Goal: Information Seeking & Learning: Learn about a topic

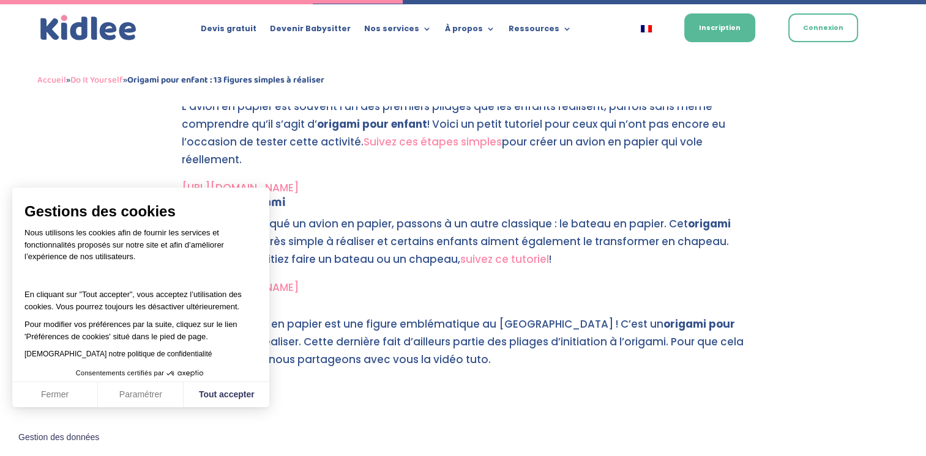
scroll to position [2384, 0]
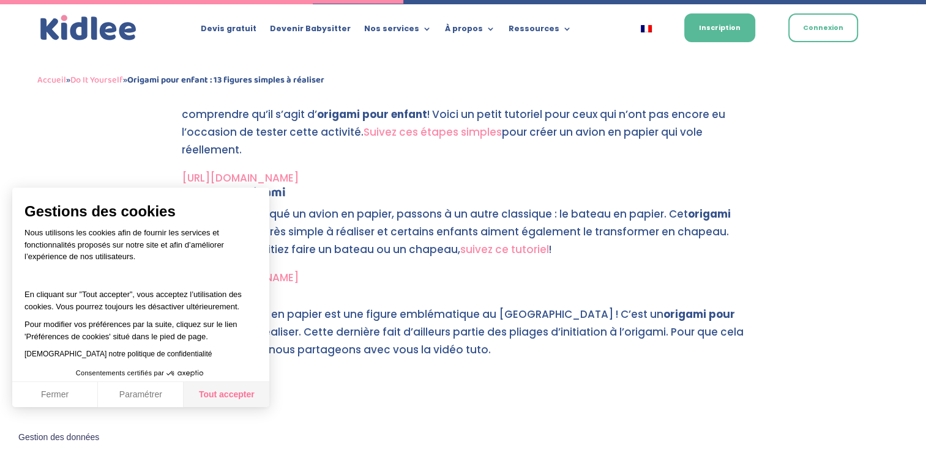
click at [204, 394] on button "Tout accepter" at bounding box center [227, 395] width 86 height 26
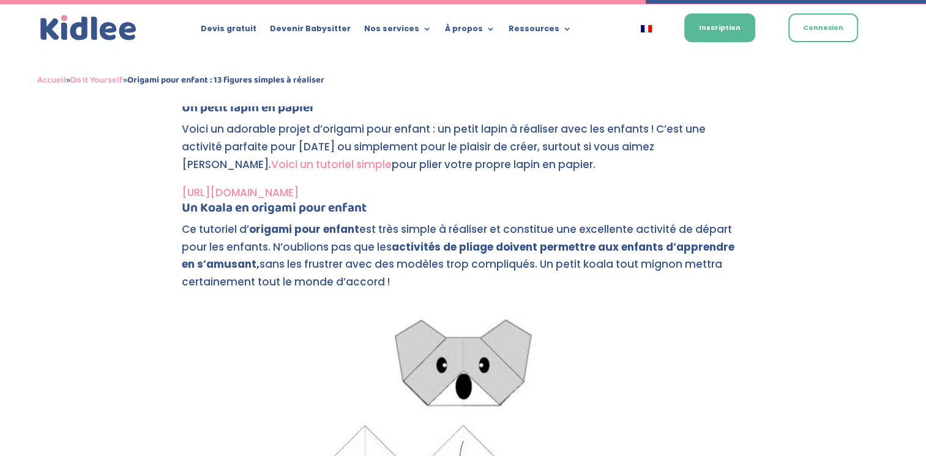
scroll to position [3816, 0]
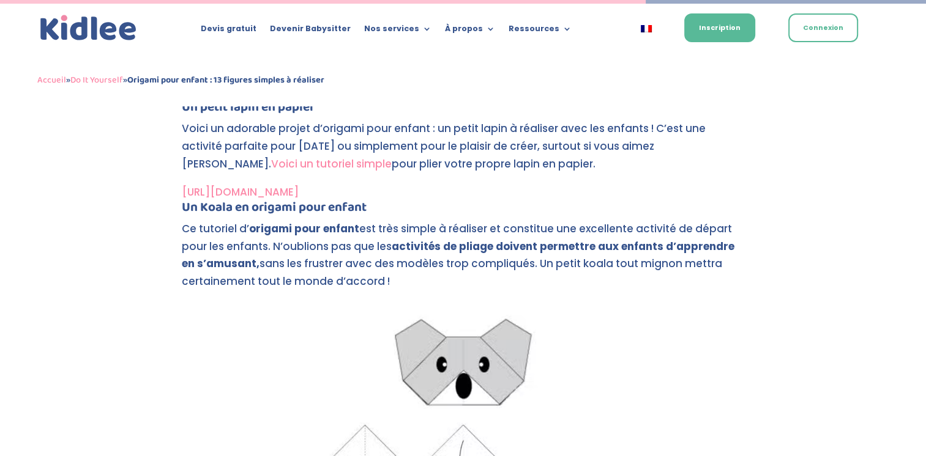
click at [259, 188] on link "[URL][DOMAIN_NAME]" at bounding box center [240, 192] width 117 height 15
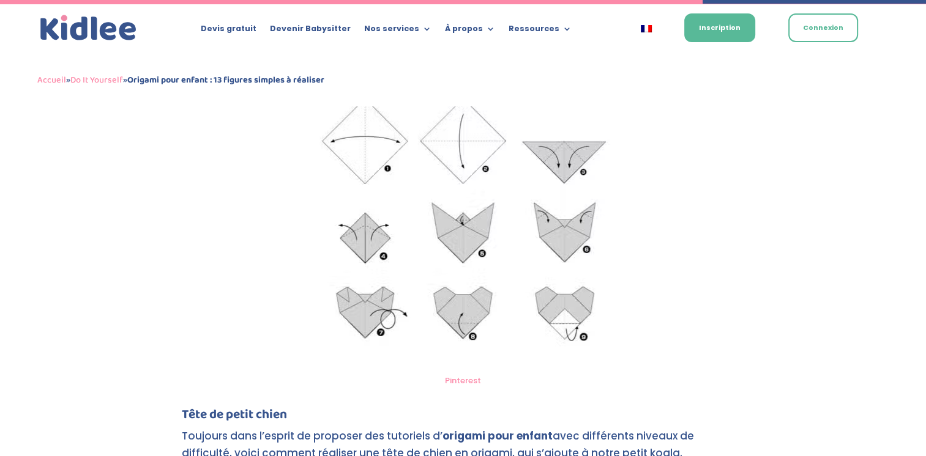
scroll to position [4189, 0]
click at [412, 211] on img at bounding box center [463, 171] width 345 height 394
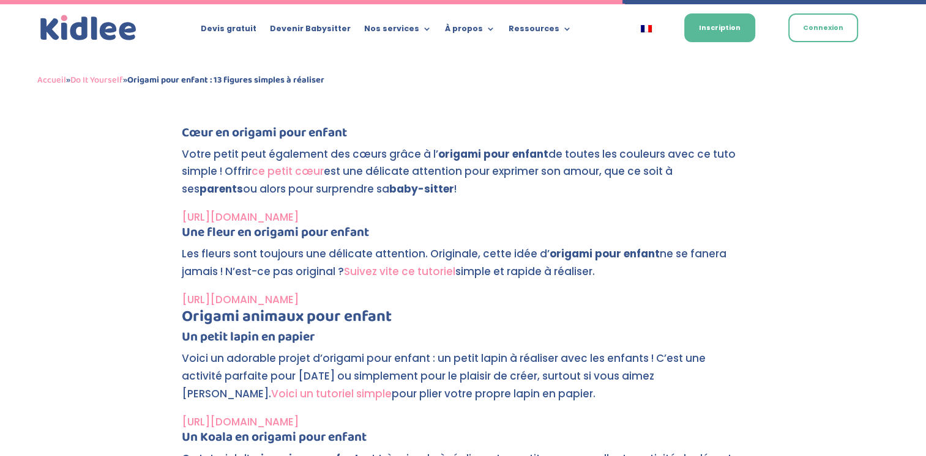
scroll to position [3707, 0]
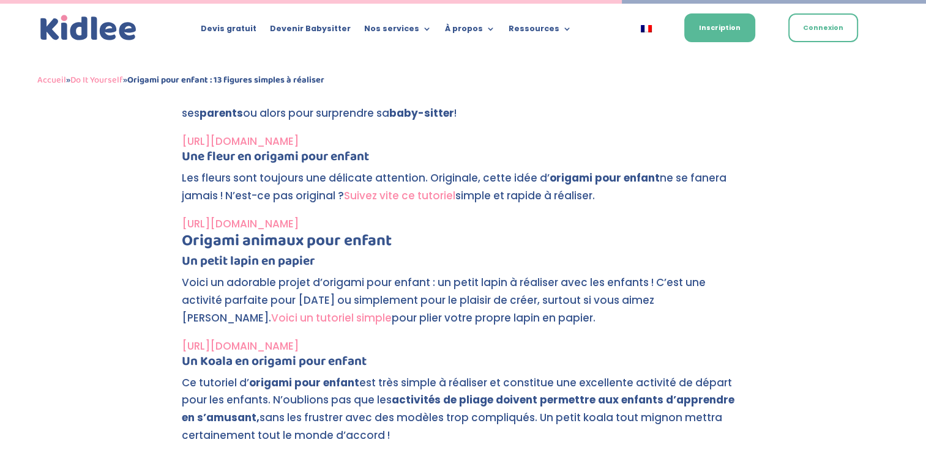
click at [299, 342] on link "[URL][DOMAIN_NAME]" at bounding box center [240, 346] width 117 height 15
